Goal: Use online tool/utility: Utilize a website feature to perform a specific function

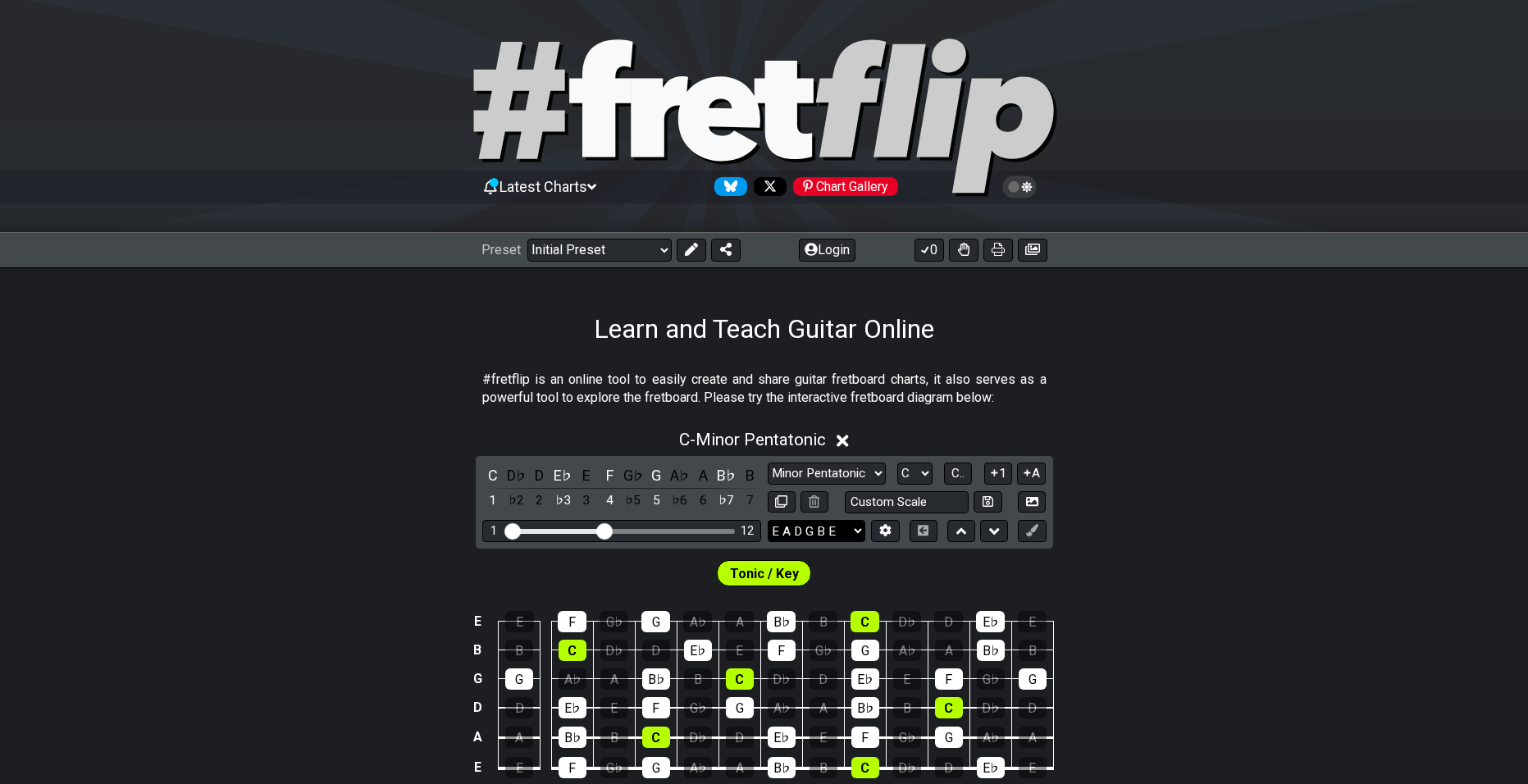
click at [832, 520] on select "E A D G B E E A D G B E E A D G B E B E A D F♯ B A D G C E A D A D G B E E♭ A♭ …" at bounding box center [816, 530] width 98 height 22
select select "E A D G"
click at [767, 520] on select "E A D G B E E A D G B E E A D G B E B E A D F♯ B A D G C E A D A D G B E E♭ A♭ …" at bounding box center [816, 530] width 98 height 22
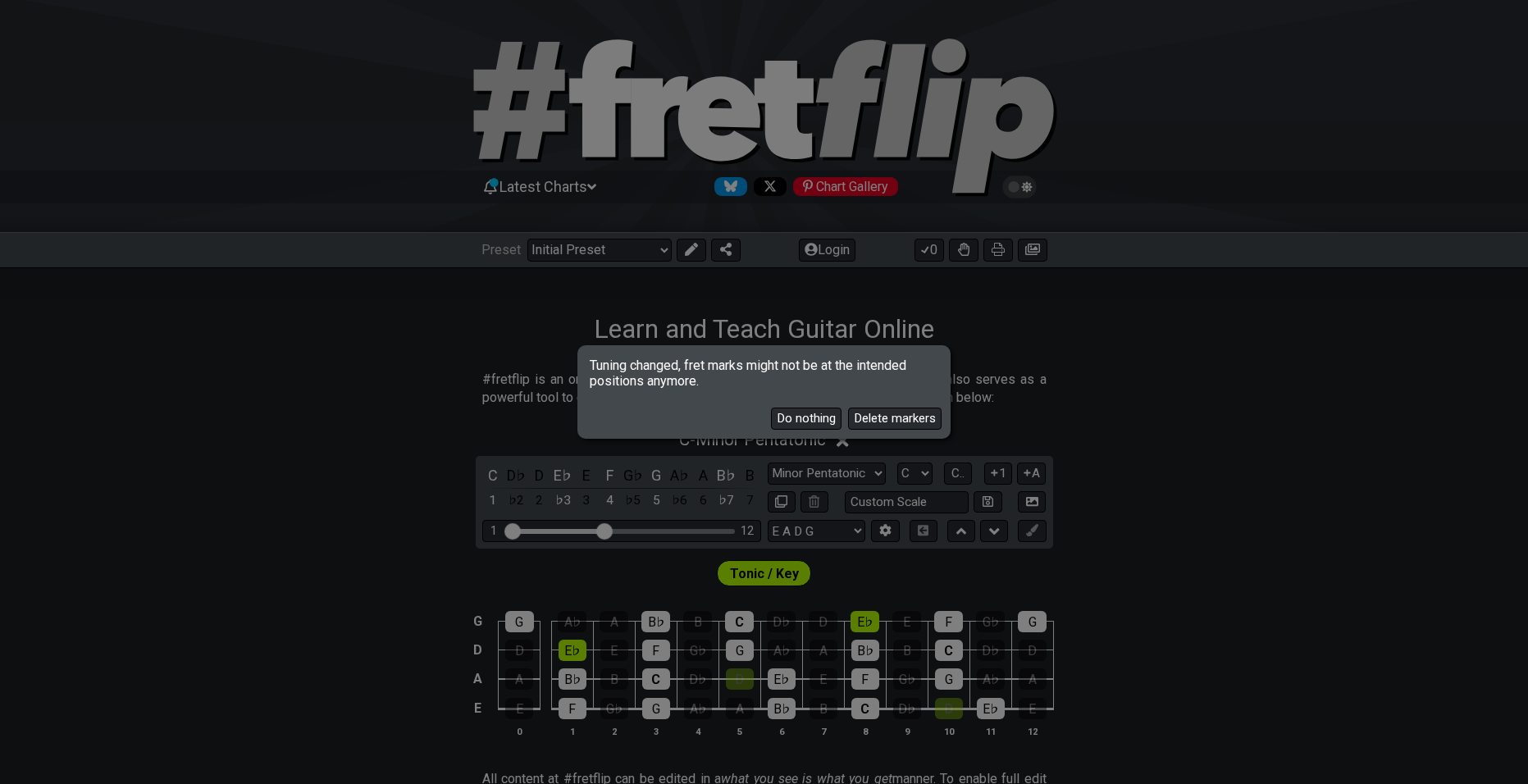
click at [802, 418] on button "Do nothing" at bounding box center [806, 418] width 70 height 22
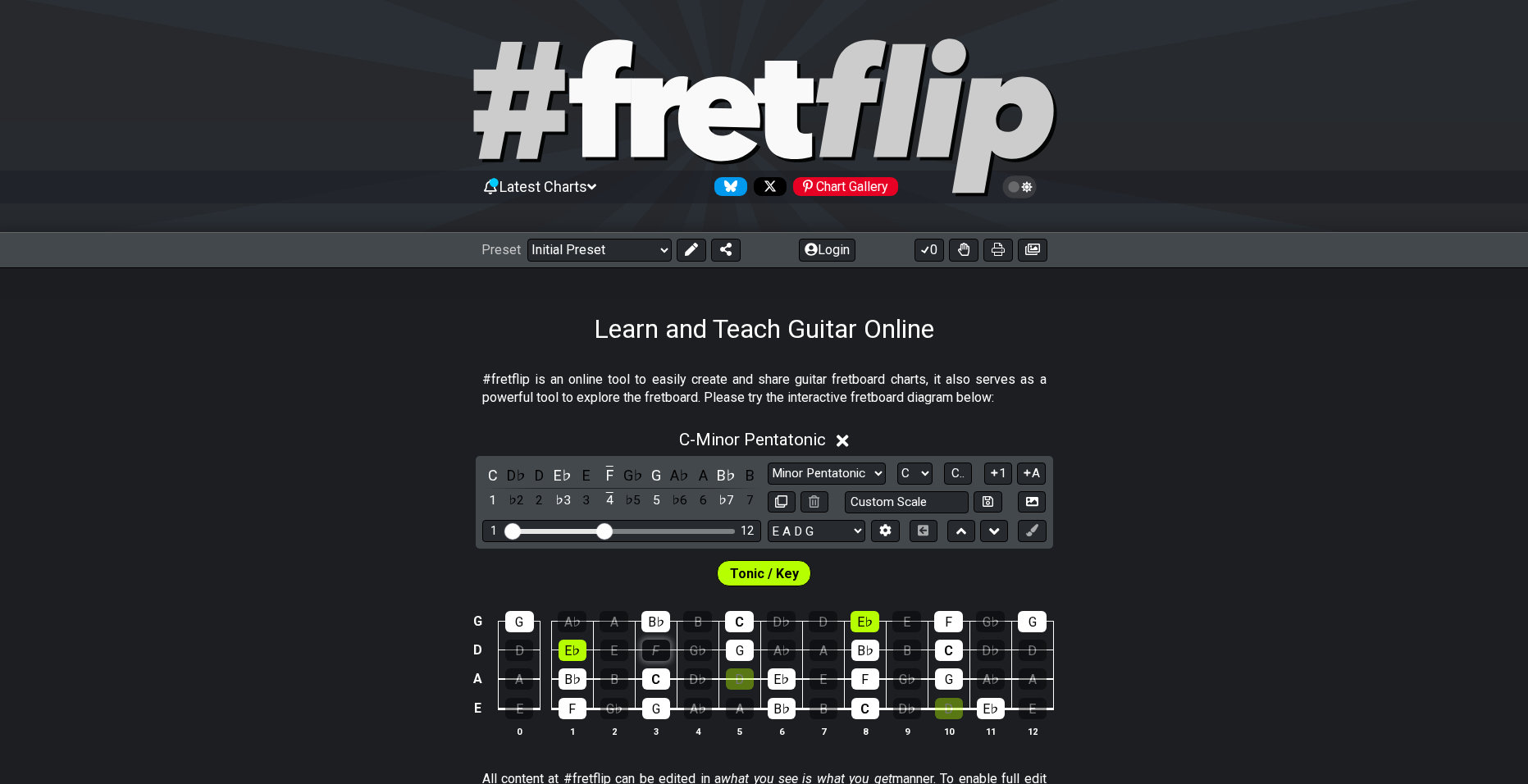
click at [664, 658] on div "F" at bounding box center [655, 650] width 28 height 21
click at [664, 652] on div "F" at bounding box center [655, 650] width 28 height 21
drag, startPoint x: 611, startPoint y: 528, endPoint x: 828, endPoint y: 520, distance: 217.1
click at [738, 530] on input "Visible fret range" at bounding box center [622, 530] width 233 height 0
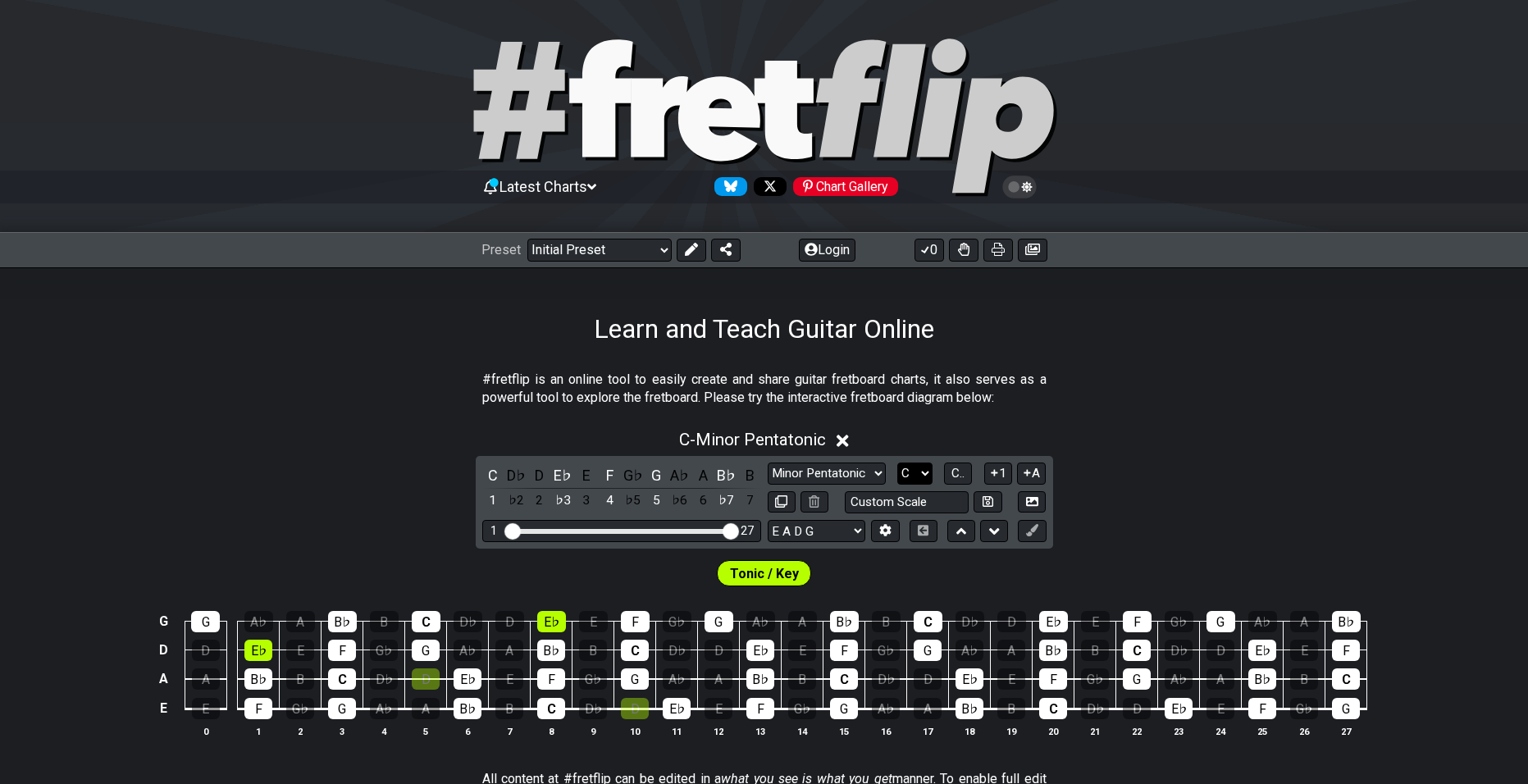
click at [921, 472] on select "A♭ A A♯ B♭ B C C♯ D♭ D D♯ E♭ E F F♯ G♭ G G♯" at bounding box center [915, 474] width 35 height 22
click at [897, 463] on select "A♭ A A♯ B♭ B C C♯ D♭ D D♯ E♭ E F F♯ G♭ G G♯" at bounding box center [915, 474] width 35 height 22
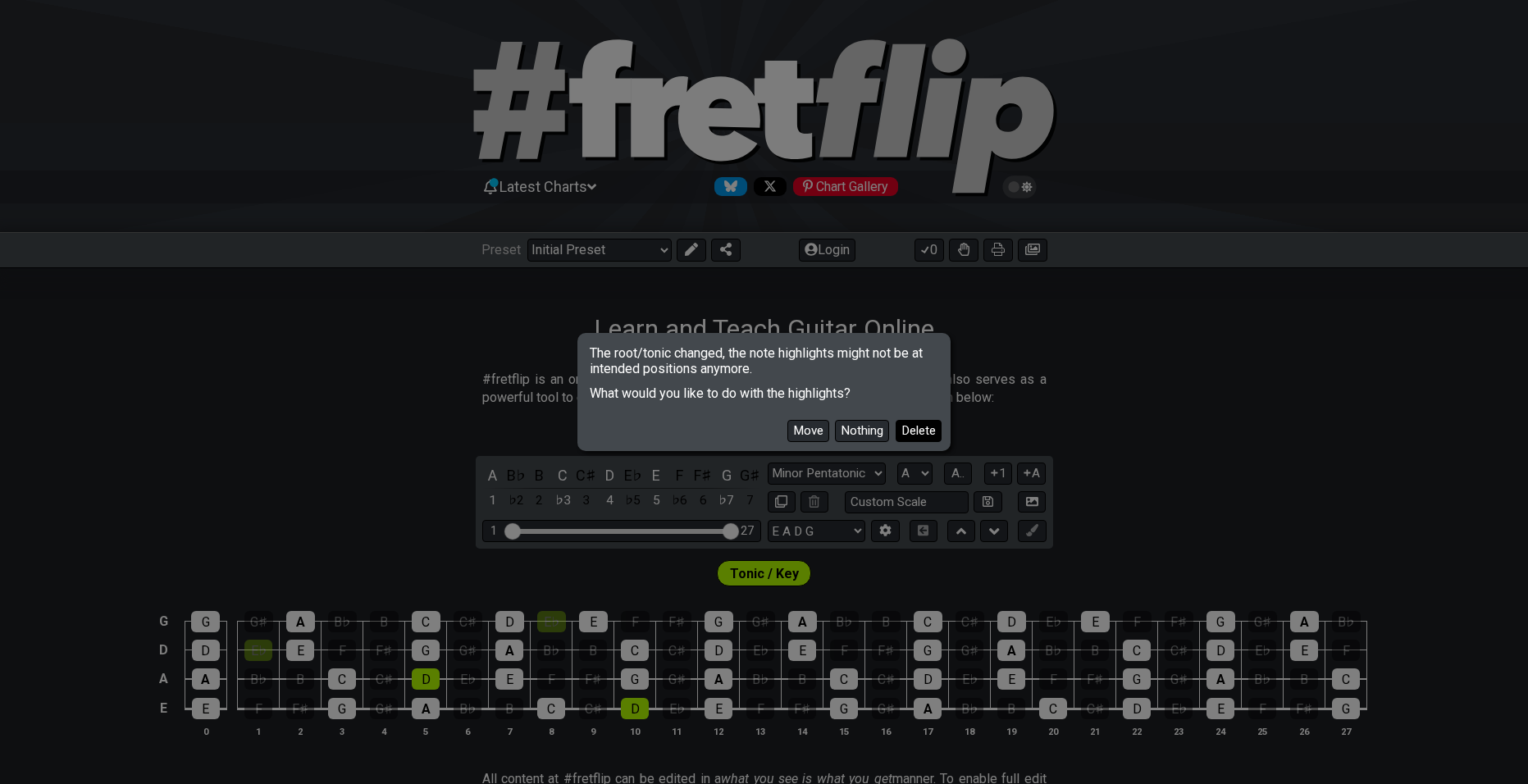
click at [895, 428] on button "Delete" at bounding box center [918, 431] width 46 height 22
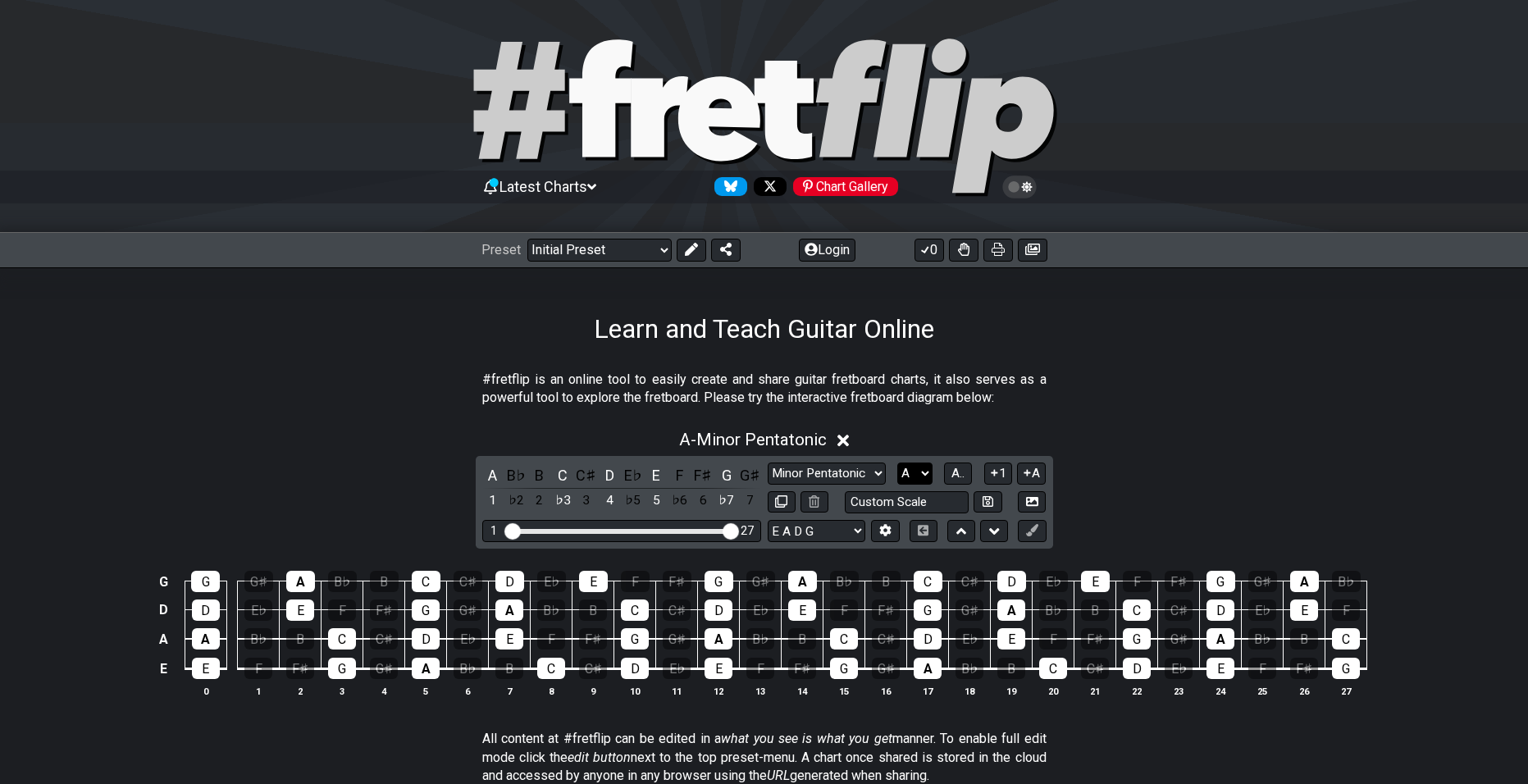
click at [931, 476] on select "A♭ A A♯ B♭ B C C♯ D♭ D D♯ E♭ E F F♯ G♭ G G♯" at bounding box center [915, 474] width 35 height 22
click at [897, 463] on select "A♭ A A♯ B♭ B C C♯ D♭ D D♯ E♭ E F F♯ G♭ G G♯" at bounding box center [915, 474] width 35 height 22
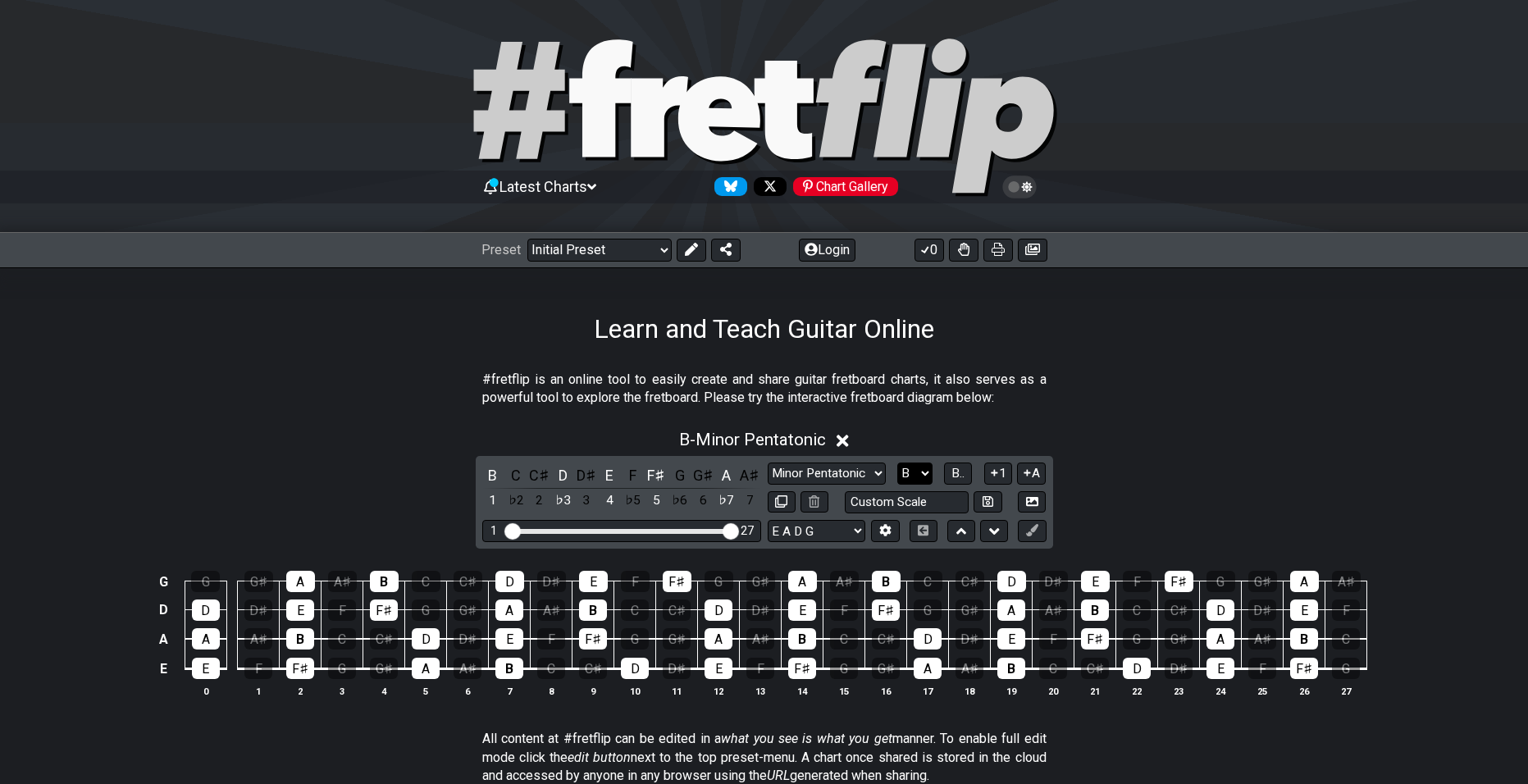
click at [905, 465] on div "B C C♯ D D♯ E F F♯ G G♯ A A♯ 1 ♭2 2 ♭3 3 4 ♭5 5 ♭6 6 ♭7 7 Minor Pentatonic Clic…" at bounding box center [765, 502] width 577 height 93
click at [905, 467] on select "A♭ A A♯ B♭ B C C♯ D♭ D D♯ E♭ E F F♯ G♭ G G♯" at bounding box center [915, 474] width 35 height 22
click at [897, 463] on select "A♭ A A♯ B♭ B C C♯ D♭ D D♯ E♭ E F F♯ G♭ G G♯" at bounding box center [915, 474] width 35 height 22
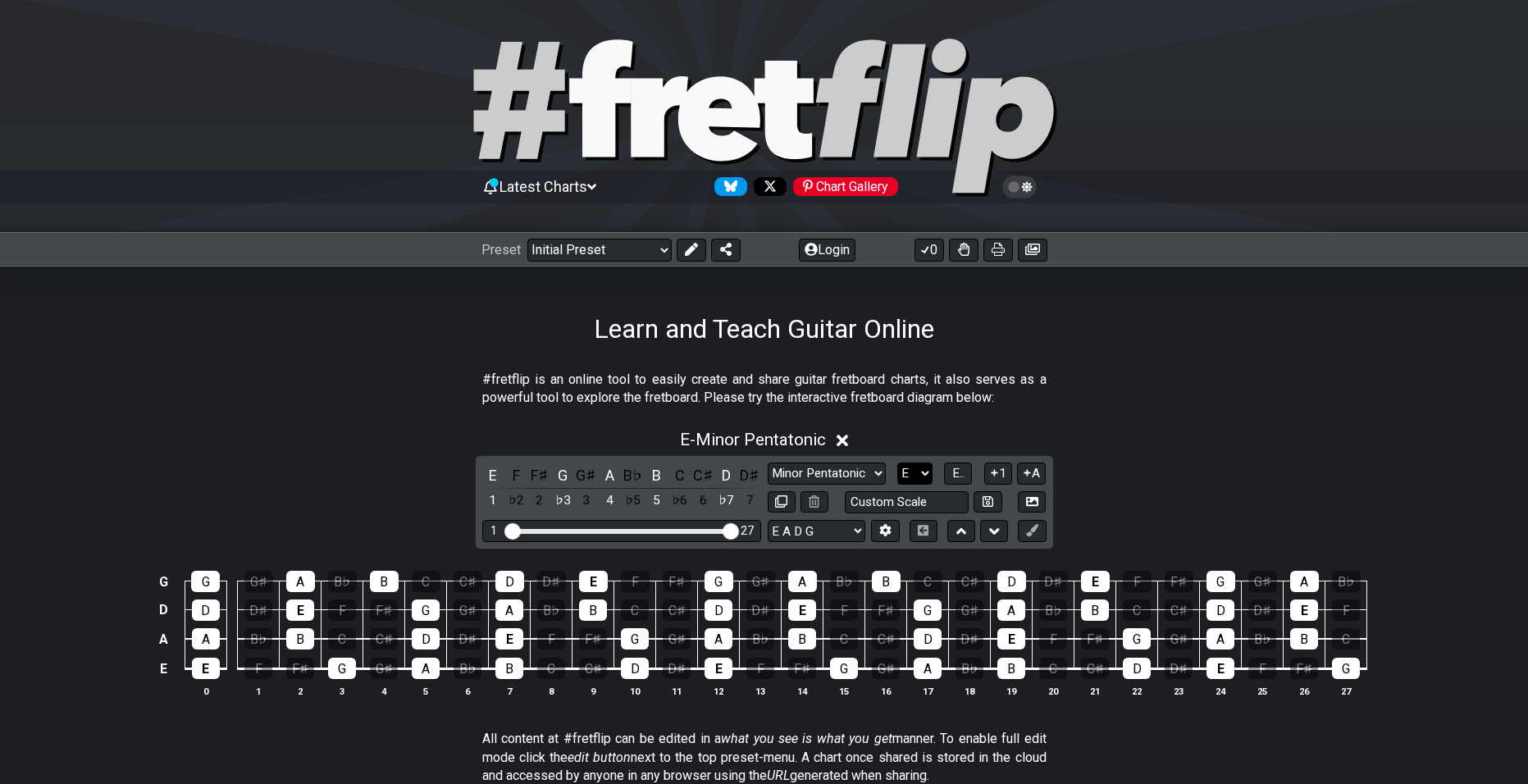
click at [903, 465] on select "A♭ A A♯ B♭ B C C♯ D♭ D D♯ E♭ E F F♯ G♭ G G♯" at bounding box center [915, 474] width 35 height 22
click at [897, 463] on select "A♭ A A♯ B♭ B C C♯ D♭ D D♯ E♭ E F F♯ G♭ G G♯" at bounding box center [915, 474] width 35 height 22
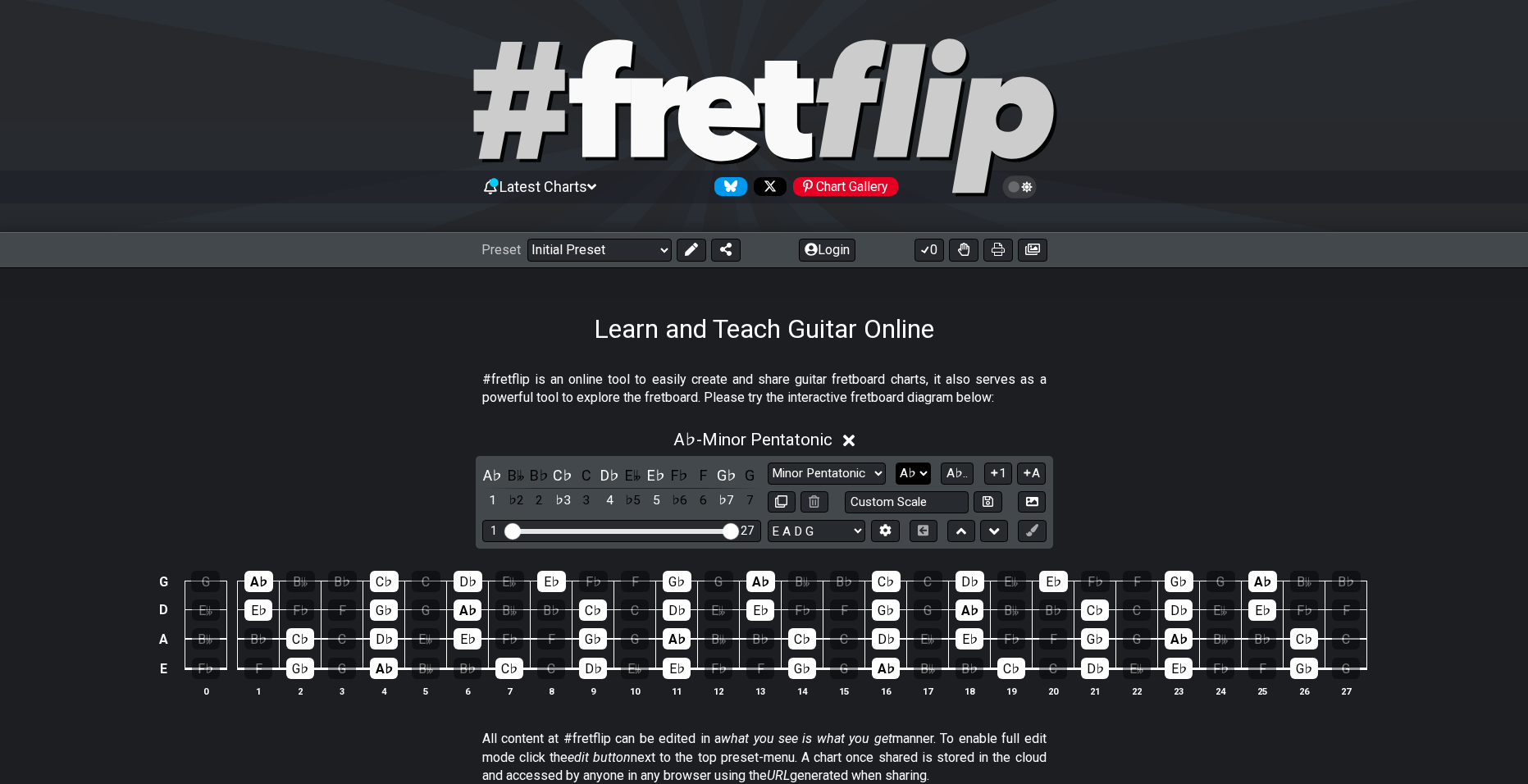
click at [914, 481] on select "A♭ A A♯ B♭ B C C♯ D♭ D D♯ E♭ E F F♯ G♭ G G♯" at bounding box center [913, 474] width 35 height 22
click at [913, 486] on div "Minor Pentatonic Click to edit Minor Pentatonic Major Pentatonic Minor Blues Ma…" at bounding box center [906, 488] width 279 height 51
click at [913, 464] on select "A♭ A A♯ B♭ B C C♯ D♭ D D♯ E♭ E F F♯ G♭ G G♯" at bounding box center [913, 474] width 35 height 22
click at [897, 463] on select "A♭ A A♯ B♭ B C C♯ D♭ D D♯ E♭ E F F♯ G♭ G G♯" at bounding box center [913, 474] width 35 height 22
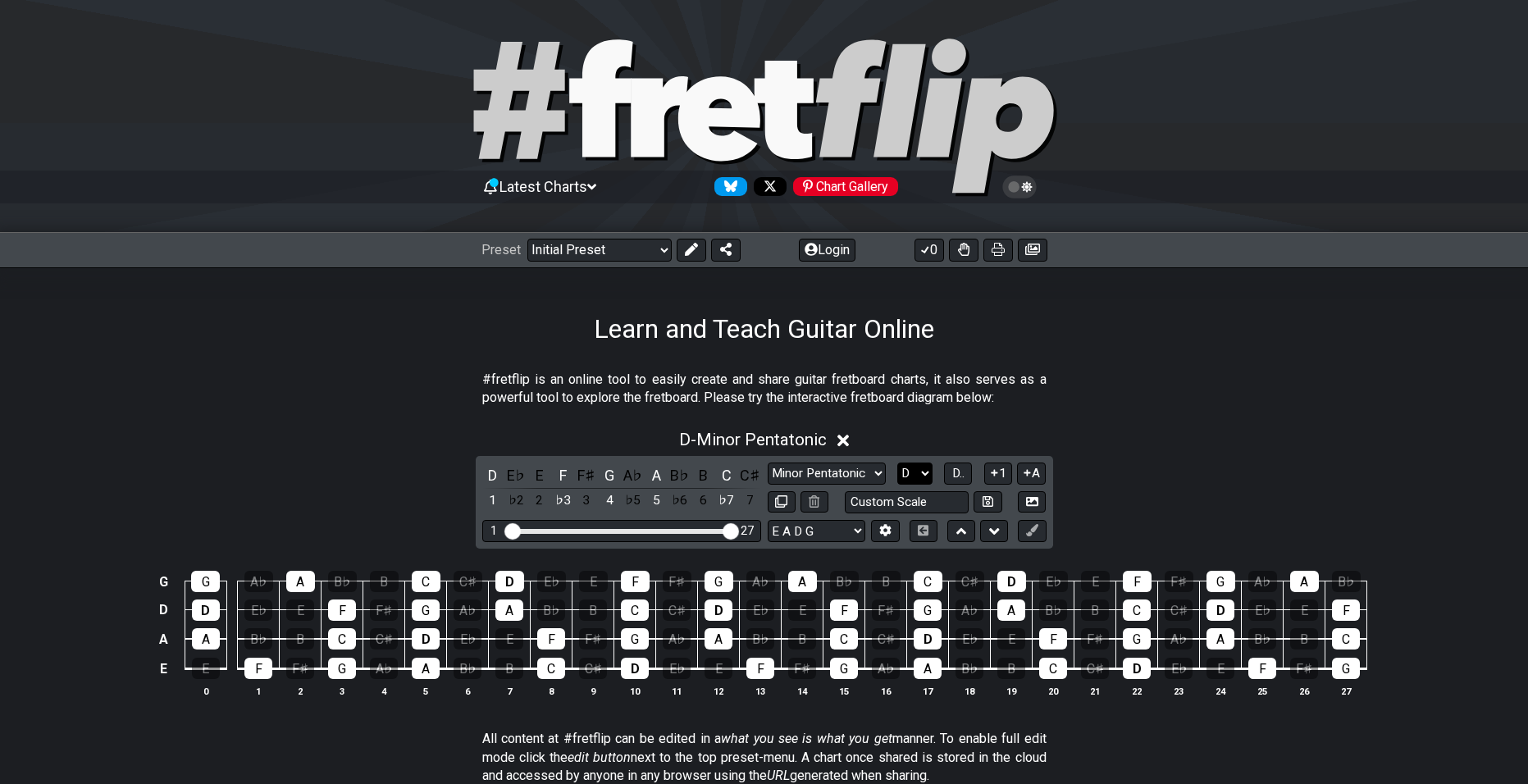
click at [923, 467] on select "A♭ A A♯ B♭ B C C♯ D♭ D D♯ E♭ E F F♯ G♭ G G♯" at bounding box center [915, 474] width 35 height 22
click at [897, 463] on select "A♭ A A♯ B♭ B C C♯ D♭ D D♯ E♭ E F F♯ G♭ G G♯" at bounding box center [915, 474] width 35 height 22
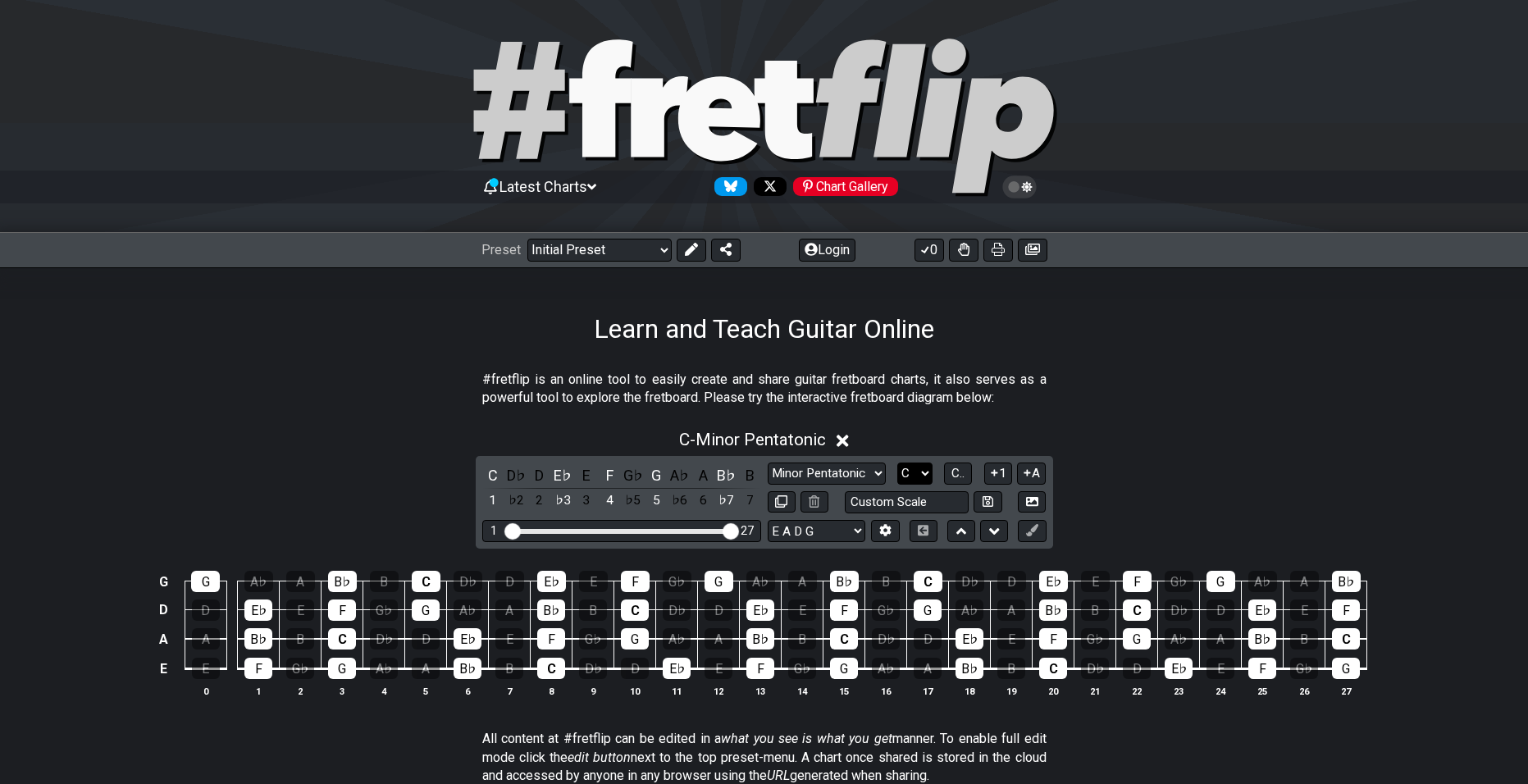
click at [921, 476] on select "A♭ A A♯ B♭ B C C♯ D♭ D D♯ E♭ E F F♯ G♭ G G♯" at bounding box center [915, 474] width 35 height 22
click at [897, 463] on select "A♭ A A♯ B♭ B C C♯ D♭ D D♯ E♭ E F F♯ G♭ G G♯" at bounding box center [915, 474] width 35 height 22
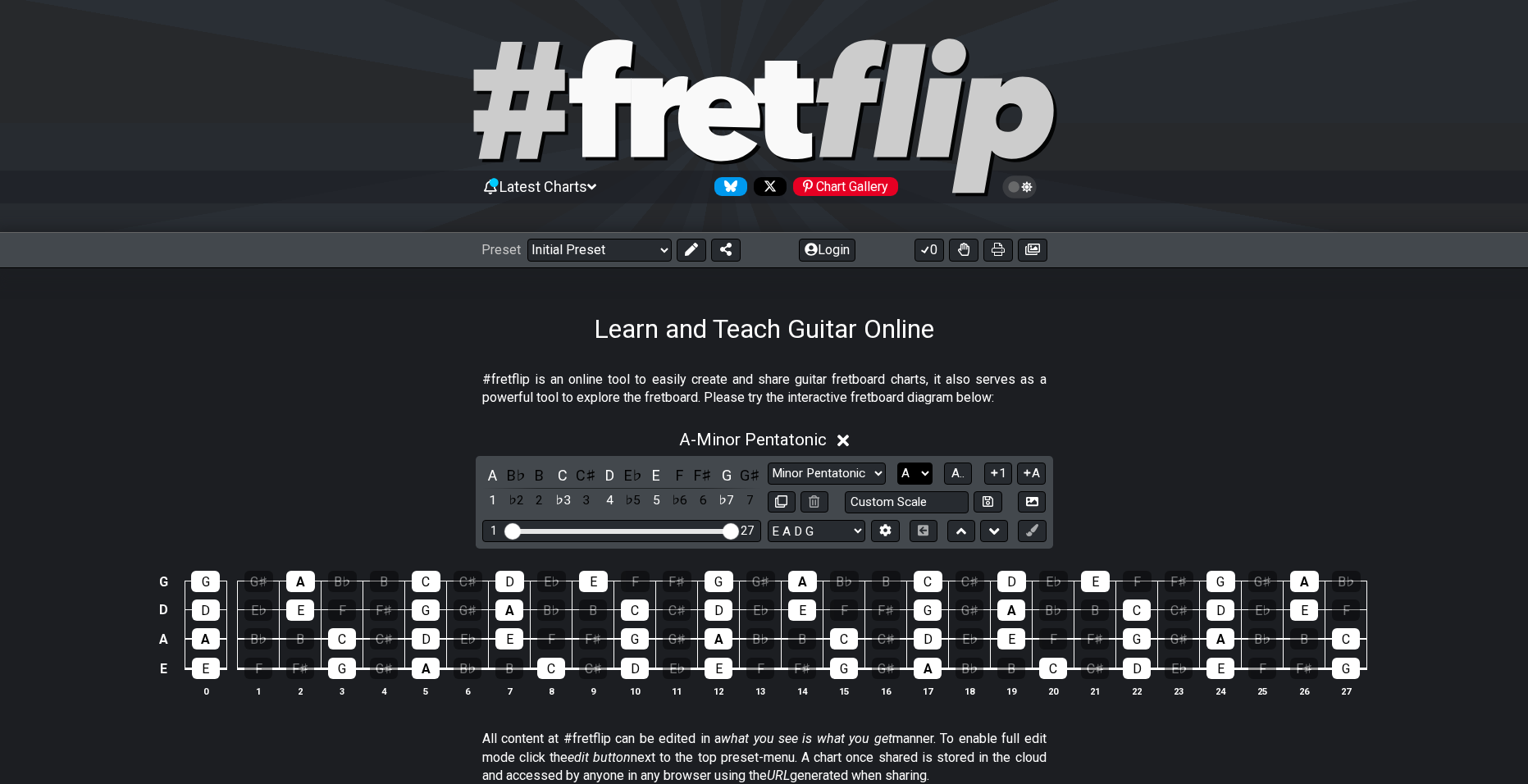
click at [919, 479] on select "A♭ A A♯ B♭ B C C♯ D♭ D D♯ E♭ E F F♯ G♭ G G♯" at bounding box center [915, 474] width 35 height 22
click at [897, 463] on select "A♭ A A♯ B♭ B C C♯ D♭ D D♯ E♭ E F F♯ G♭ G G♯" at bounding box center [915, 474] width 35 height 22
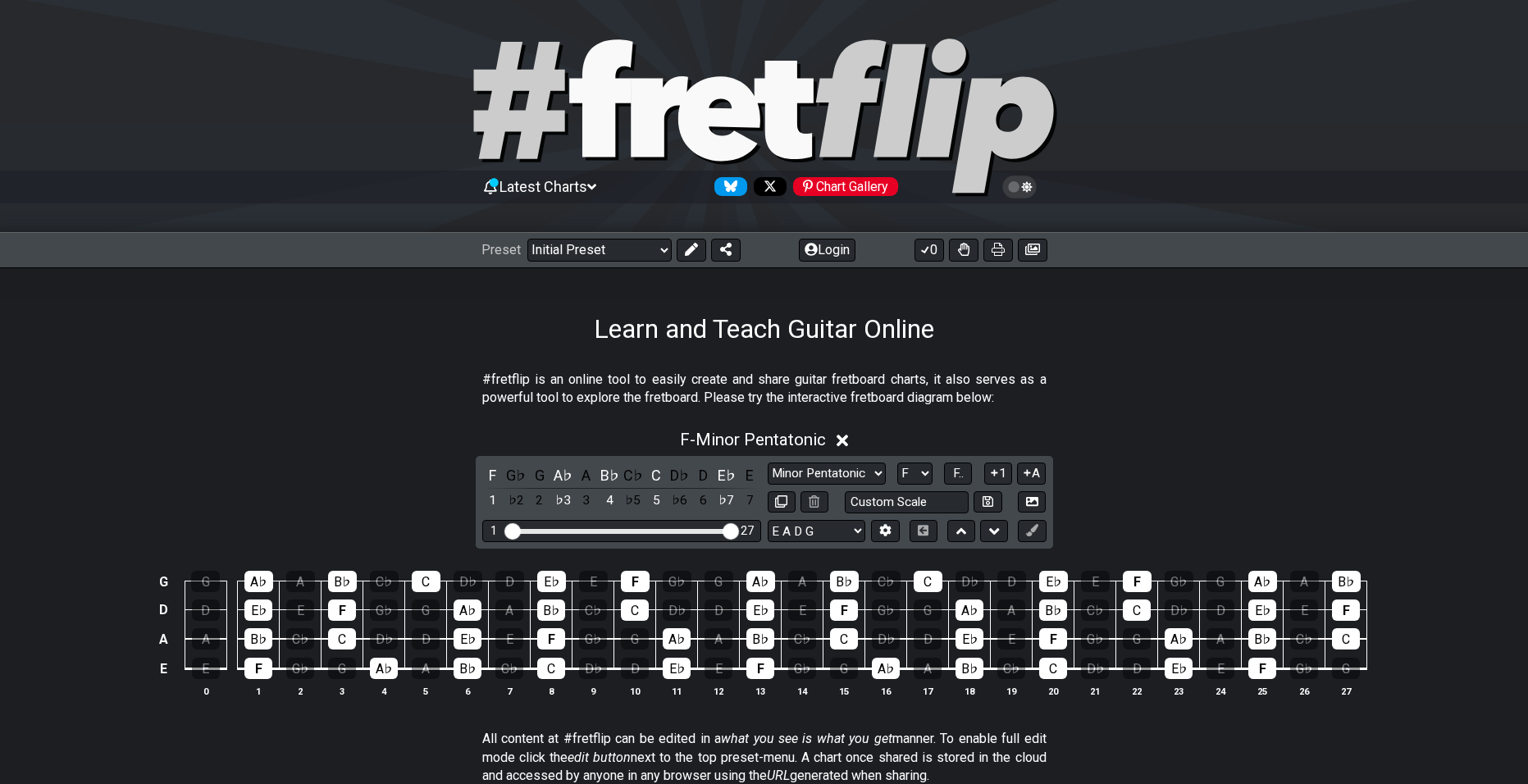
click at [915, 456] on div "F G♭ G A♭ A B♭ C♭ C D♭ D E♭ E 1 ♭2 2 ♭3 3 4 ♭5 5 ♭6 6 ♭7 7 Minor Pentatonic Cli…" at bounding box center [765, 502] width 577 height 93
click at [920, 465] on select "A♭ A A♯ B♭ B C C♯ D♭ D D♯ E♭ E F F♯ G♭ G G♯" at bounding box center [915, 474] width 35 height 22
click at [897, 463] on select "A♭ A A♯ B♭ B C C♯ D♭ D D♯ E♭ E F F♯ G♭ G G♯" at bounding box center [915, 474] width 35 height 22
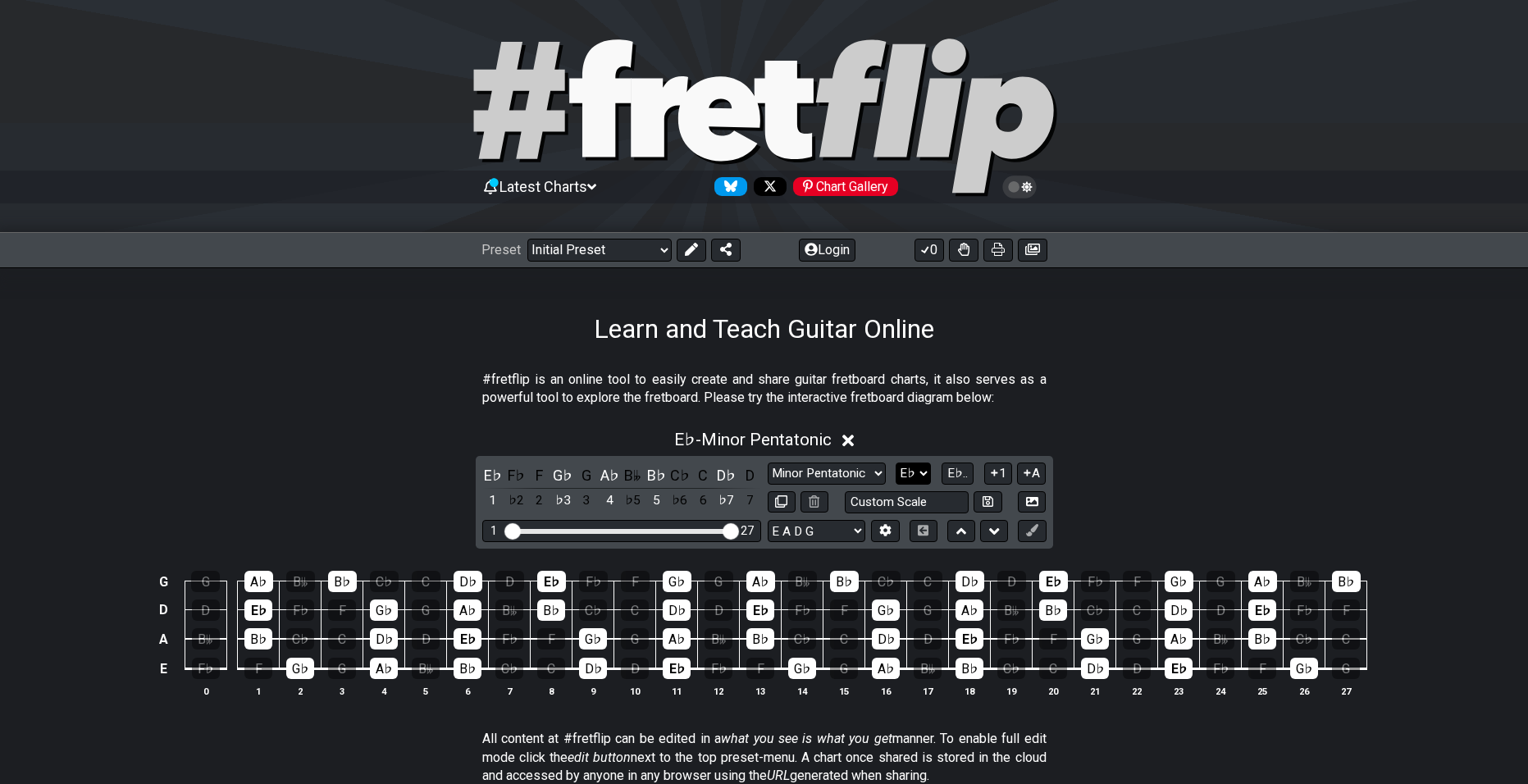
click at [900, 474] on select "A♭ A A♯ B♭ B C C♯ D♭ D D♯ E♭ E F F♯ G♭ G G♯" at bounding box center [913, 474] width 35 height 22
click at [897, 463] on select "A♭ A A♯ B♭ B C C♯ D♭ D D♯ E♭ E F F♯ G♭ G G♯" at bounding box center [913, 474] width 35 height 22
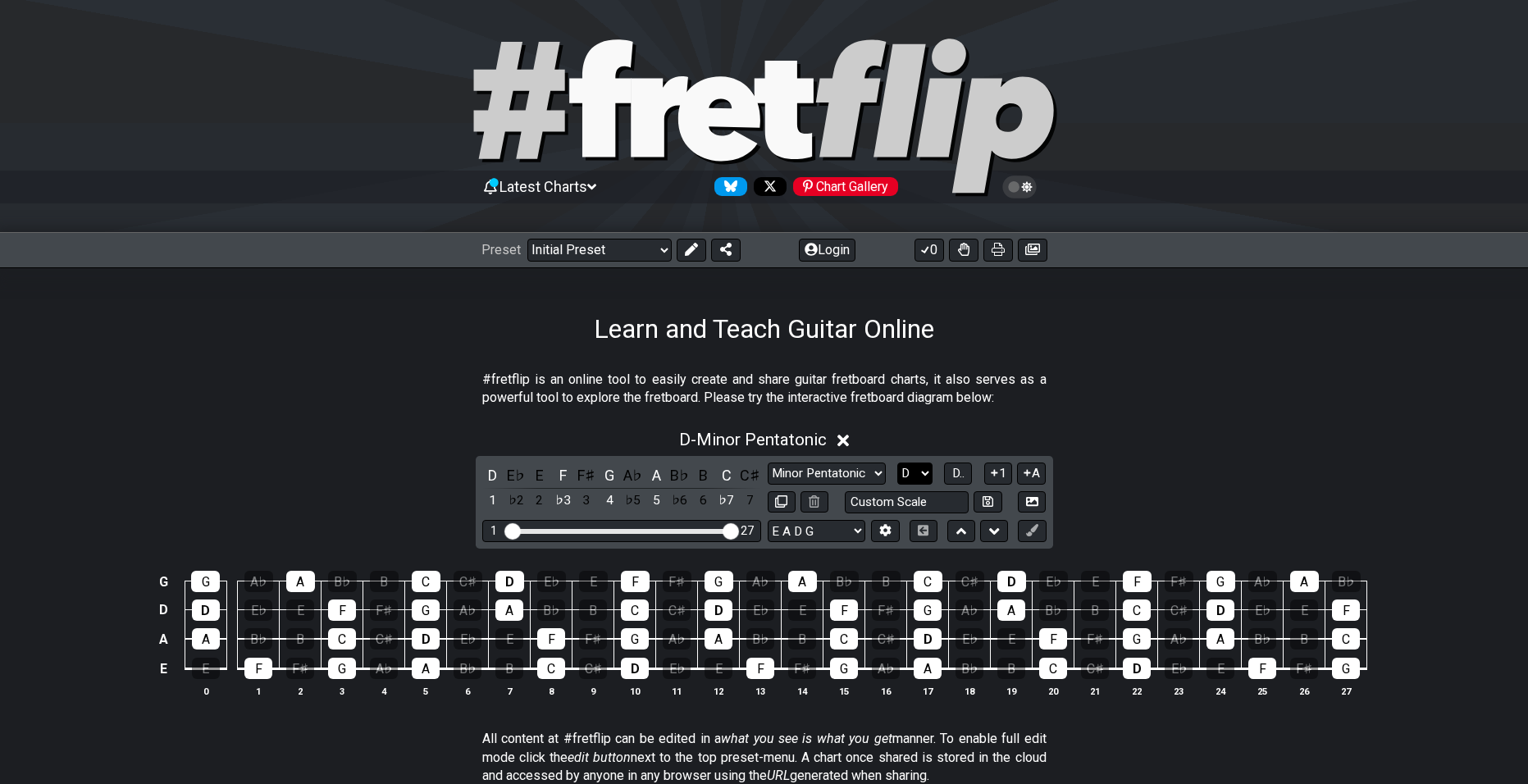
click at [931, 478] on select "A♭ A A♯ B♭ B C C♯ D♭ D D♯ E♭ E F F♯ G♭ G G♯" at bounding box center [915, 474] width 35 height 22
click at [897, 463] on select "A♭ A A♯ B♭ B C C♯ D♭ D D♯ E♭ E F F♯ G♭ G G♯" at bounding box center [915, 474] width 35 height 22
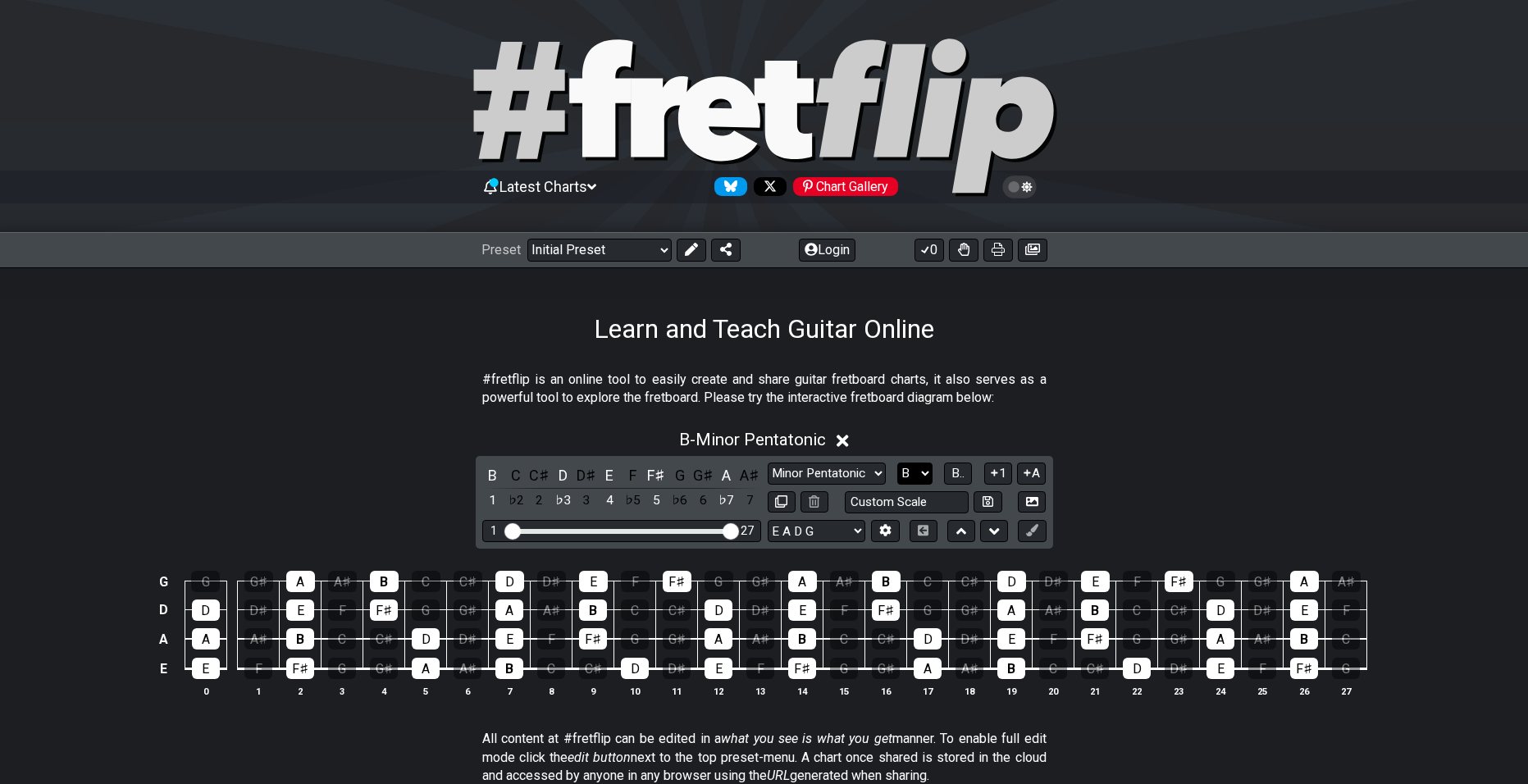
click at [918, 482] on select "A♭ A A♯ B♭ B C C♯ D♭ D D♯ E♭ E F F♯ G♭ G G♯" at bounding box center [915, 474] width 35 height 22
click at [897, 463] on select "A♭ A A♯ B♭ B C C♯ D♭ D D♯ E♭ E F F♯ G♭ G G♯" at bounding box center [915, 474] width 35 height 22
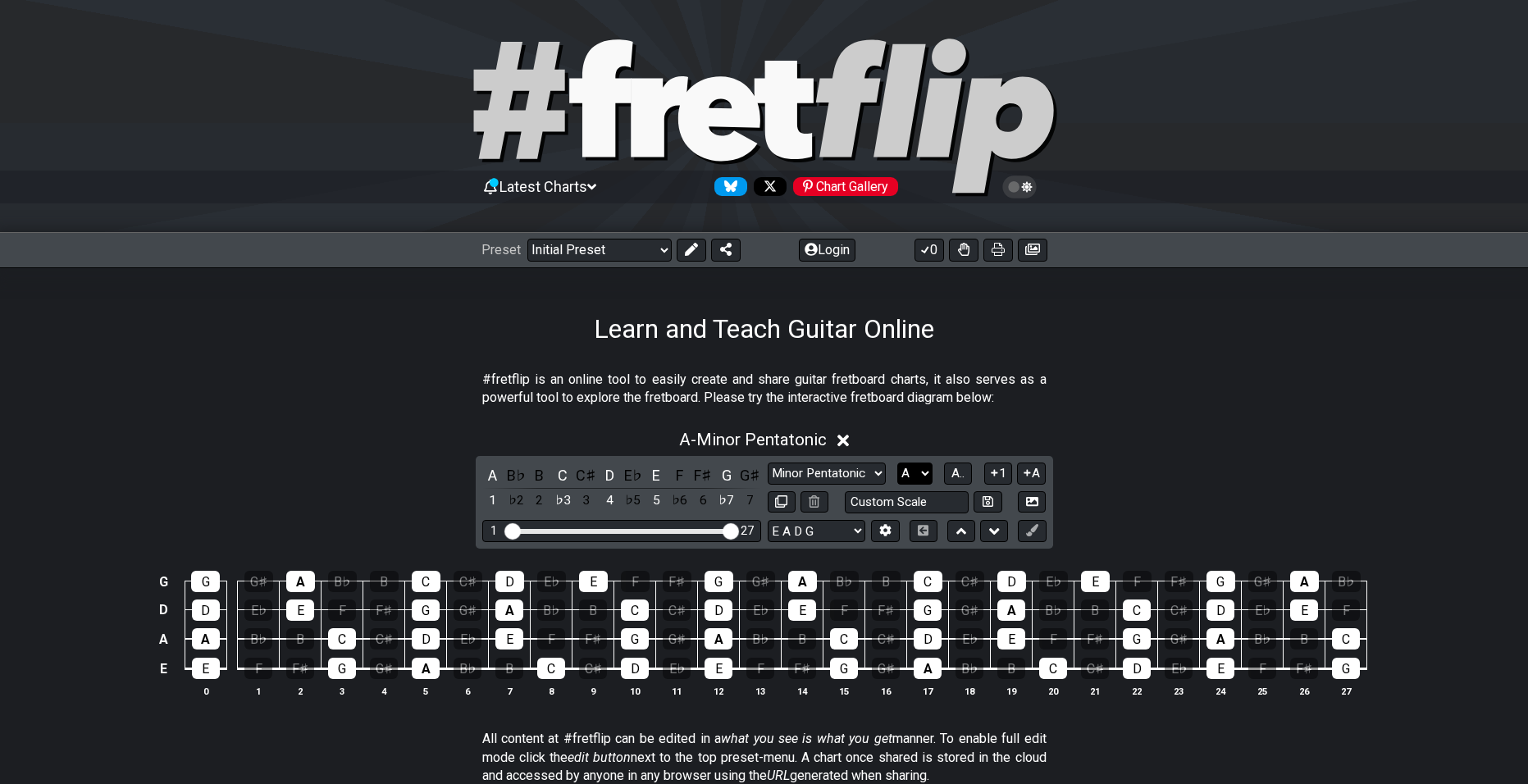
click at [914, 480] on select "A♭ A A♯ B♭ B C C♯ D♭ D D♯ E♭ E F F♯ G♭ G G♯" at bounding box center [915, 474] width 35 height 22
click at [897, 463] on select "A♭ A A♯ B♭ B C C♯ D♭ D D♯ E♭ E F F♯ G♭ G G♯" at bounding box center [915, 474] width 35 height 22
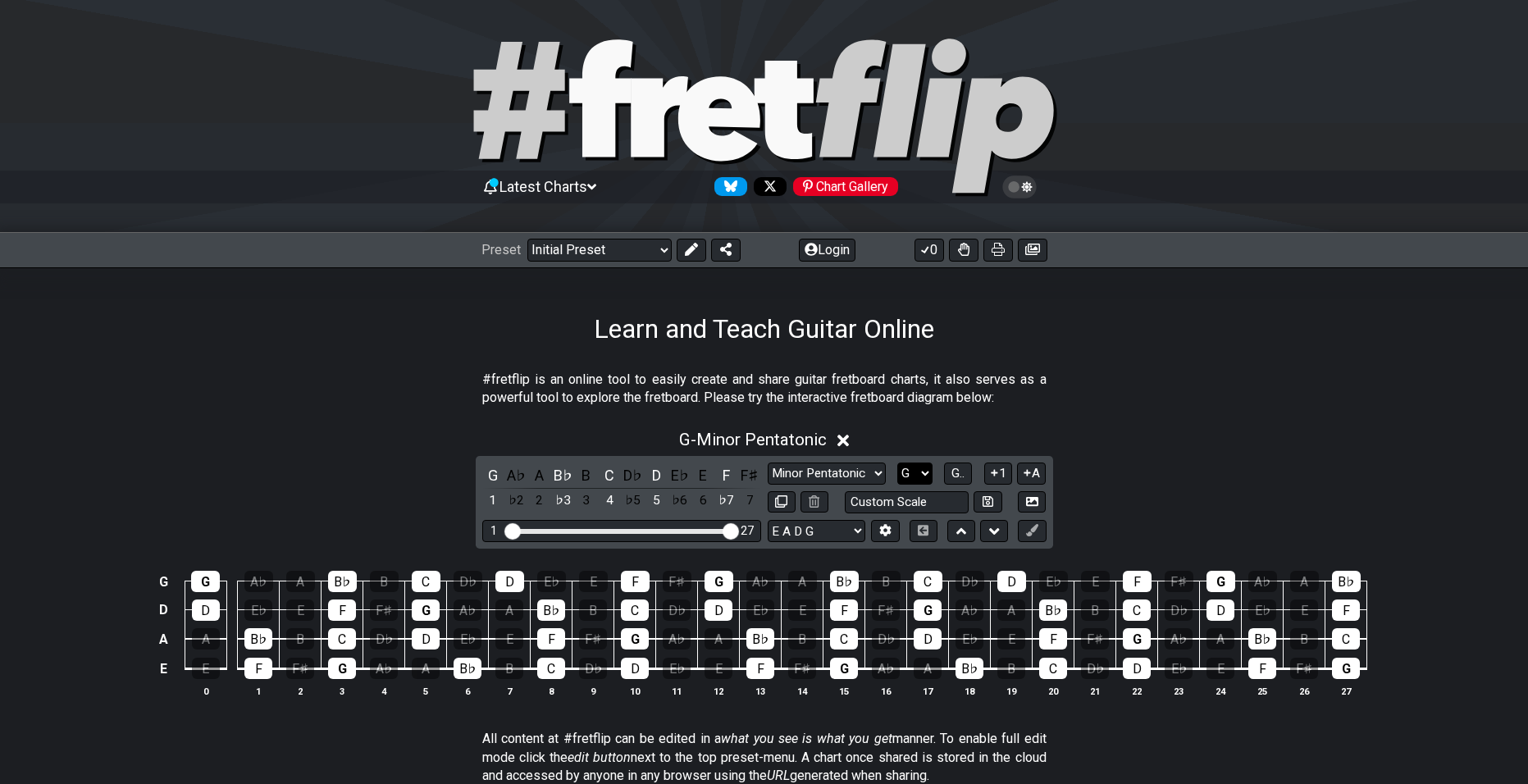
click at [930, 482] on select "A♭ A A♯ B♭ B C C♯ D♭ D D♯ E♭ E F F♯ G♭ G G♯" at bounding box center [915, 474] width 35 height 22
select select "F"
click at [897, 463] on select "A♭ A A♯ B♭ B C C♯ D♭ D D♯ E♭ E F F♯ G♭ G G♯" at bounding box center [915, 474] width 35 height 22
